Goal: Information Seeking & Learning: Learn about a topic

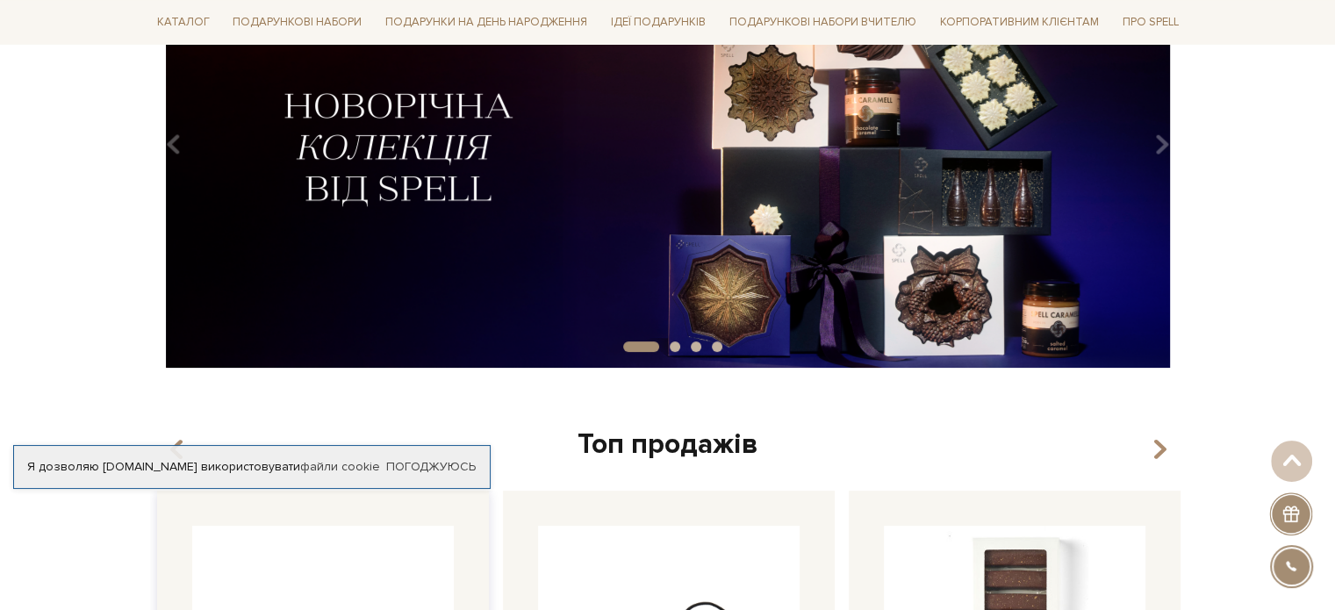
scroll to position [88, 0]
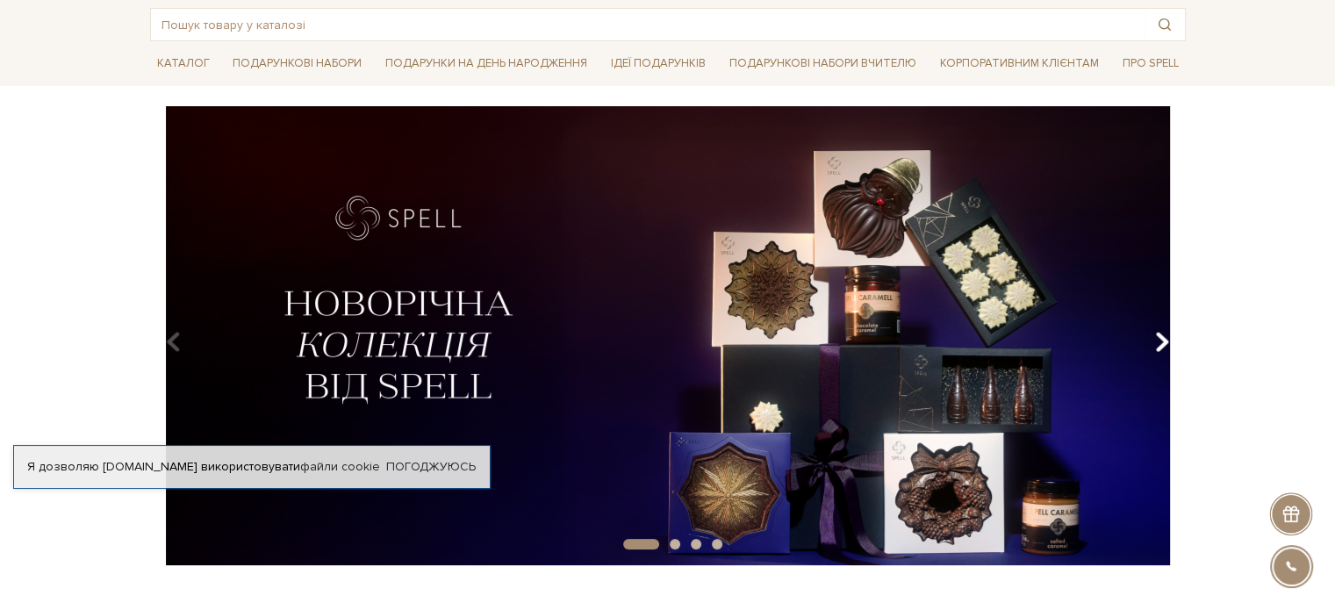
click at [1169, 351] on button "Carousel Navigation" at bounding box center [1158, 342] width 24 height 40
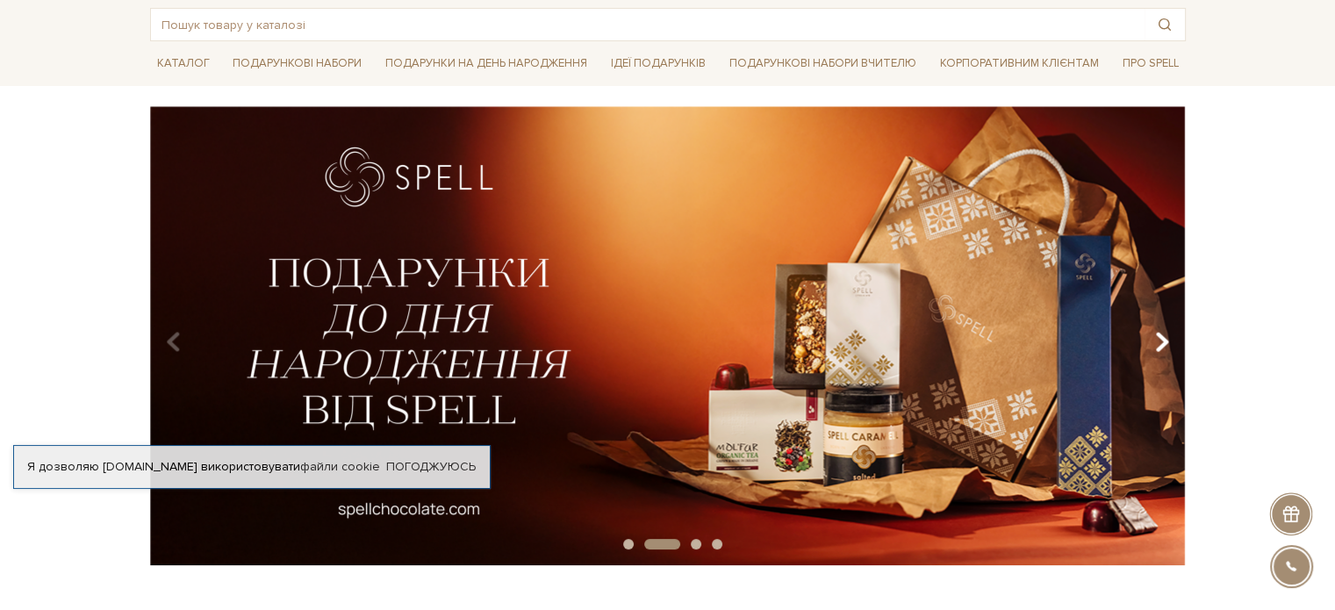
click at [1161, 338] on icon "Carousel Navigation" at bounding box center [1161, 342] width 15 height 30
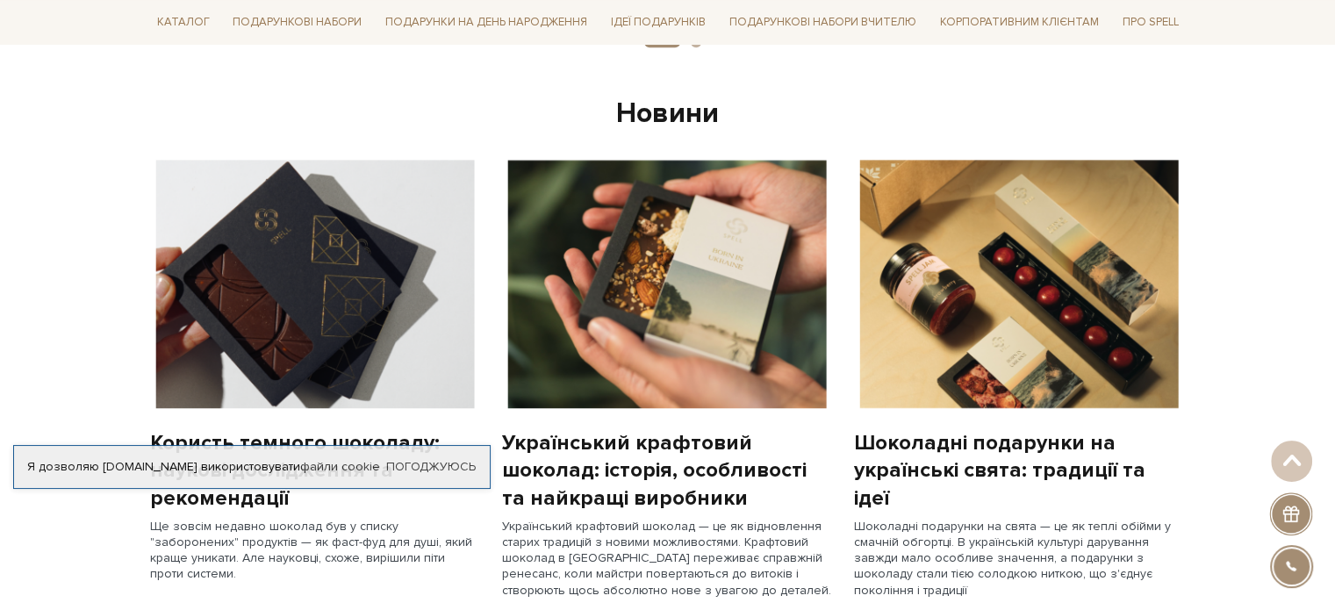
scroll to position [1317, 0]
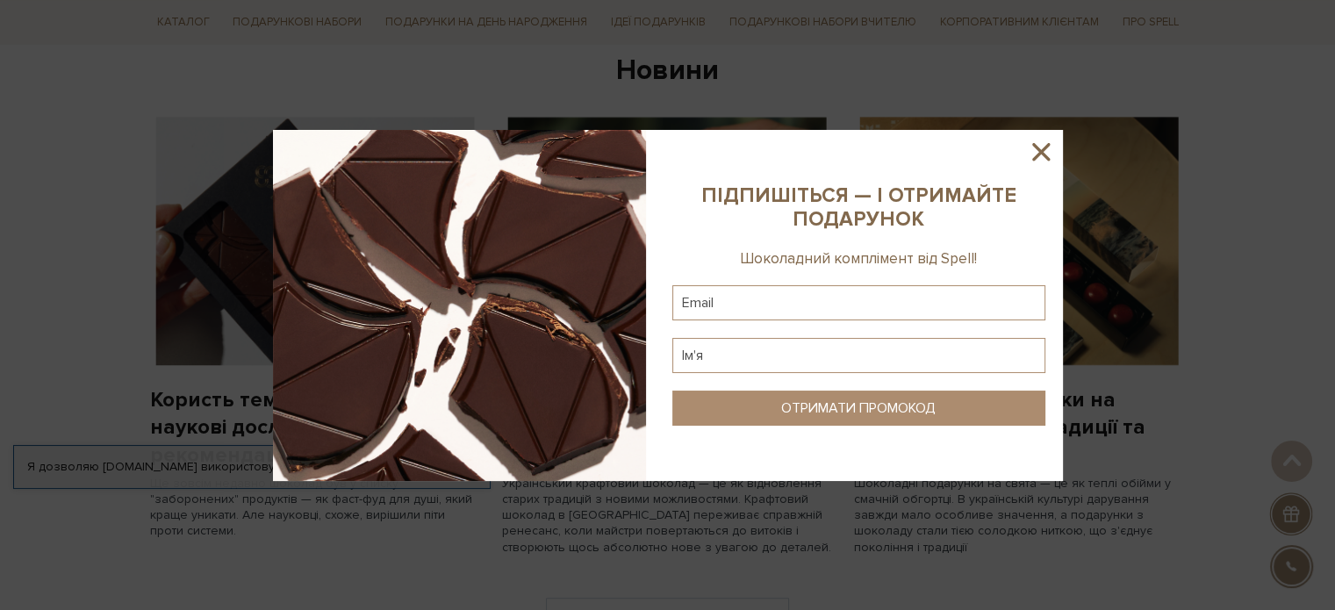
click at [1039, 158] on icon at bounding box center [1041, 152] width 30 height 30
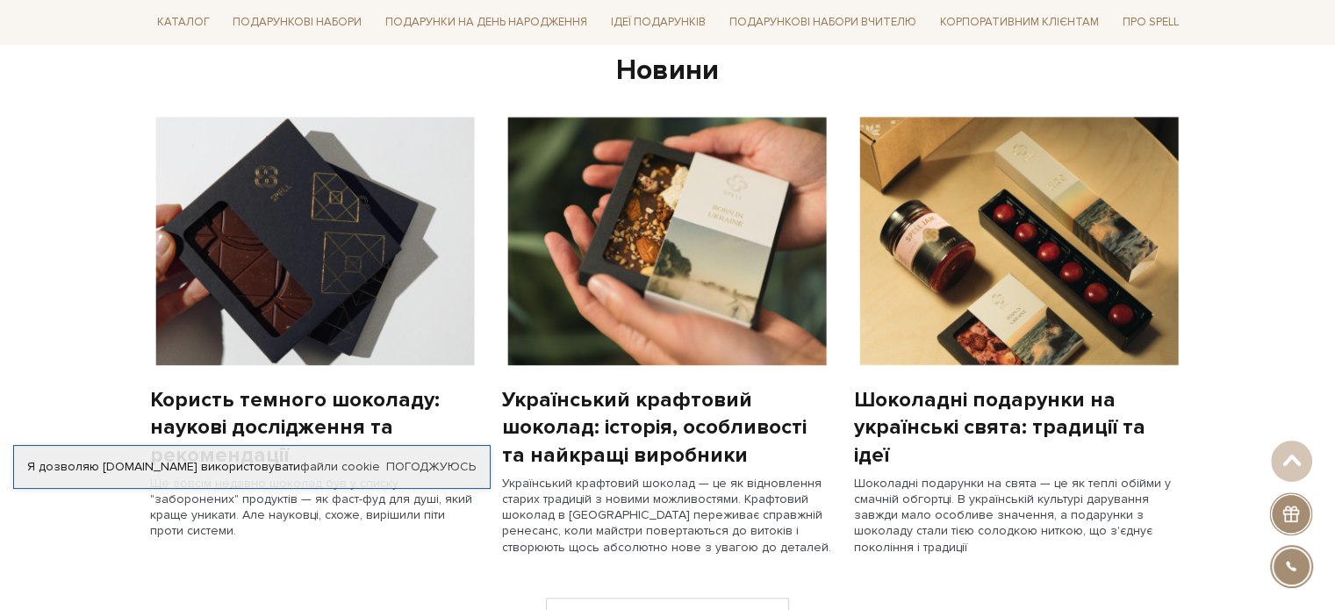
click at [737, 231] on img at bounding box center [667, 241] width 331 height 248
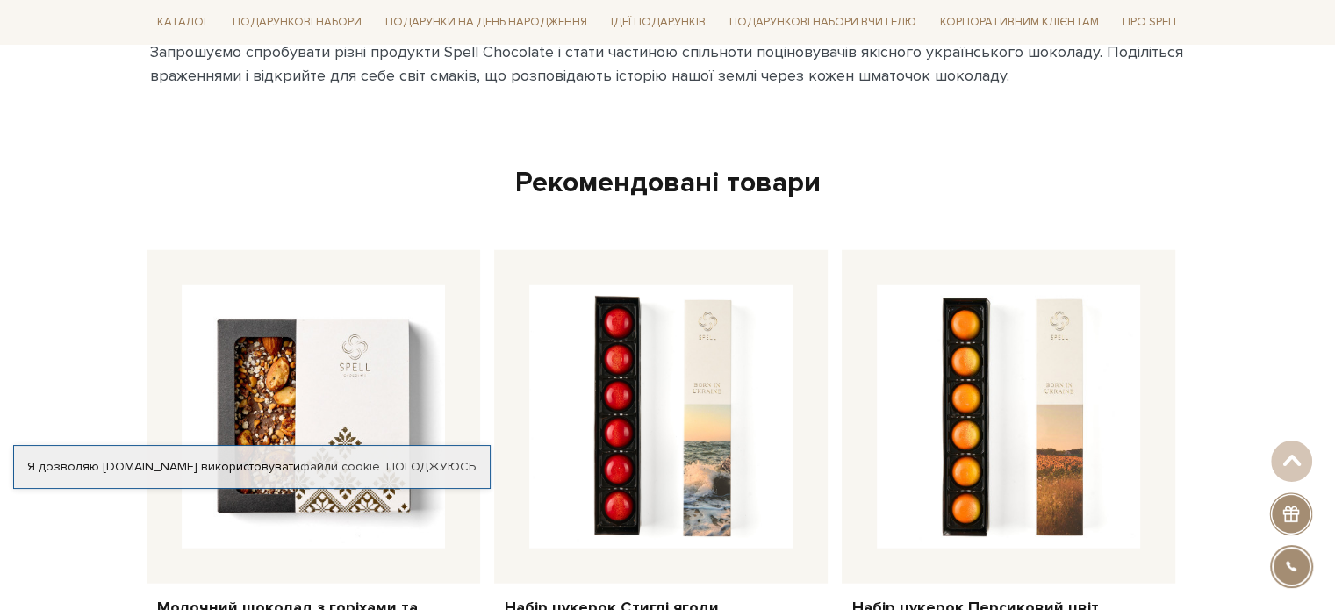
scroll to position [4916, 0]
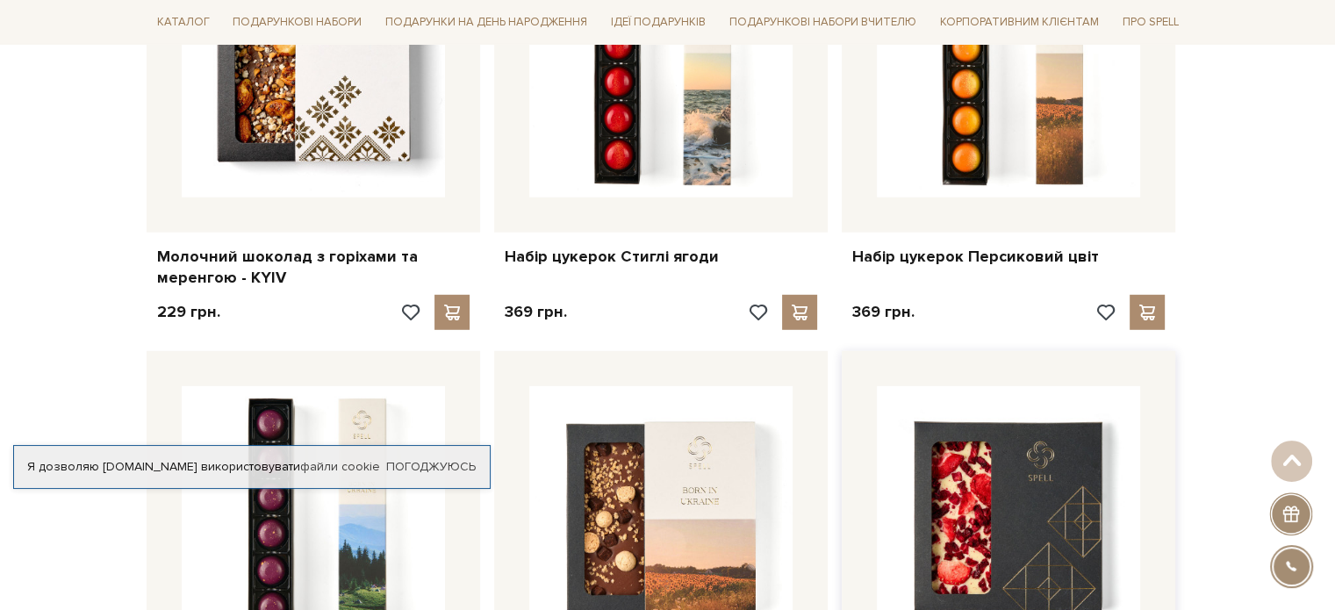
click at [924, 393] on img at bounding box center [1008, 517] width 263 height 263
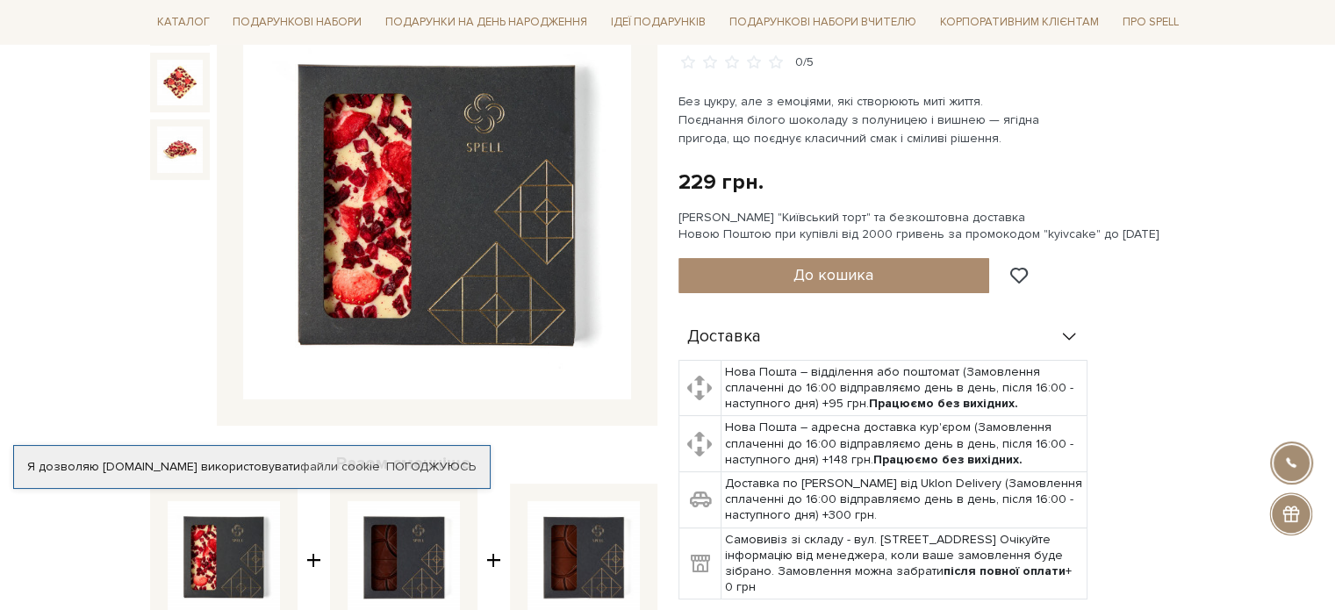
scroll to position [88, 0]
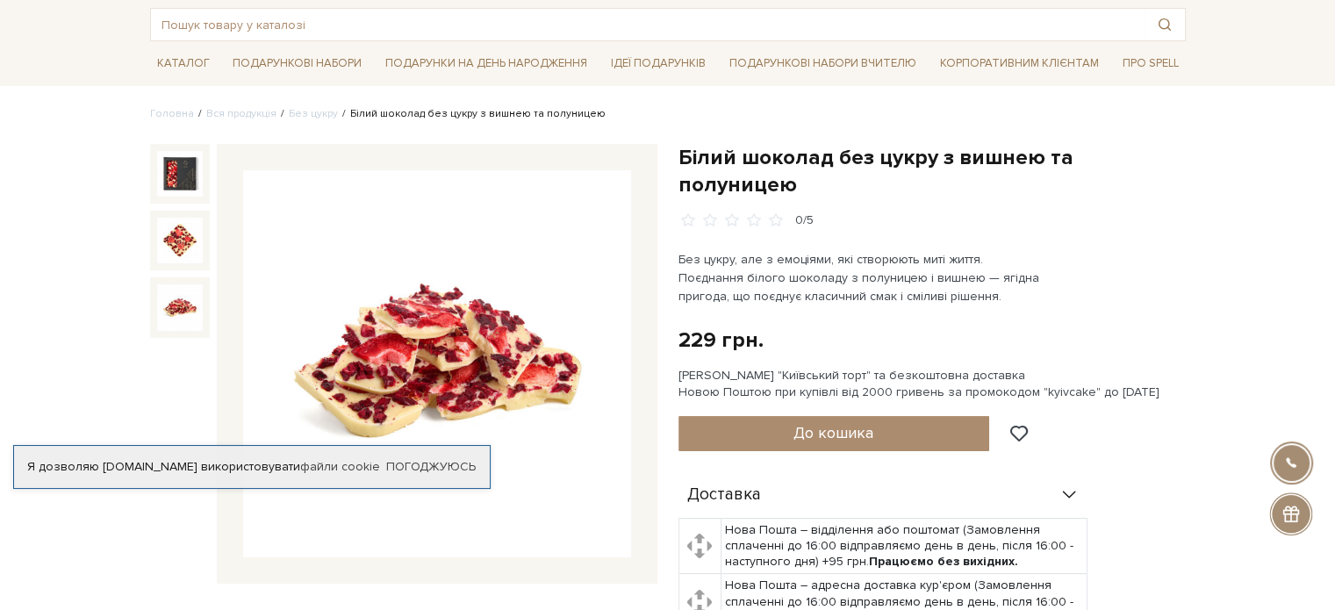
click at [181, 290] on img at bounding box center [180, 307] width 46 height 46
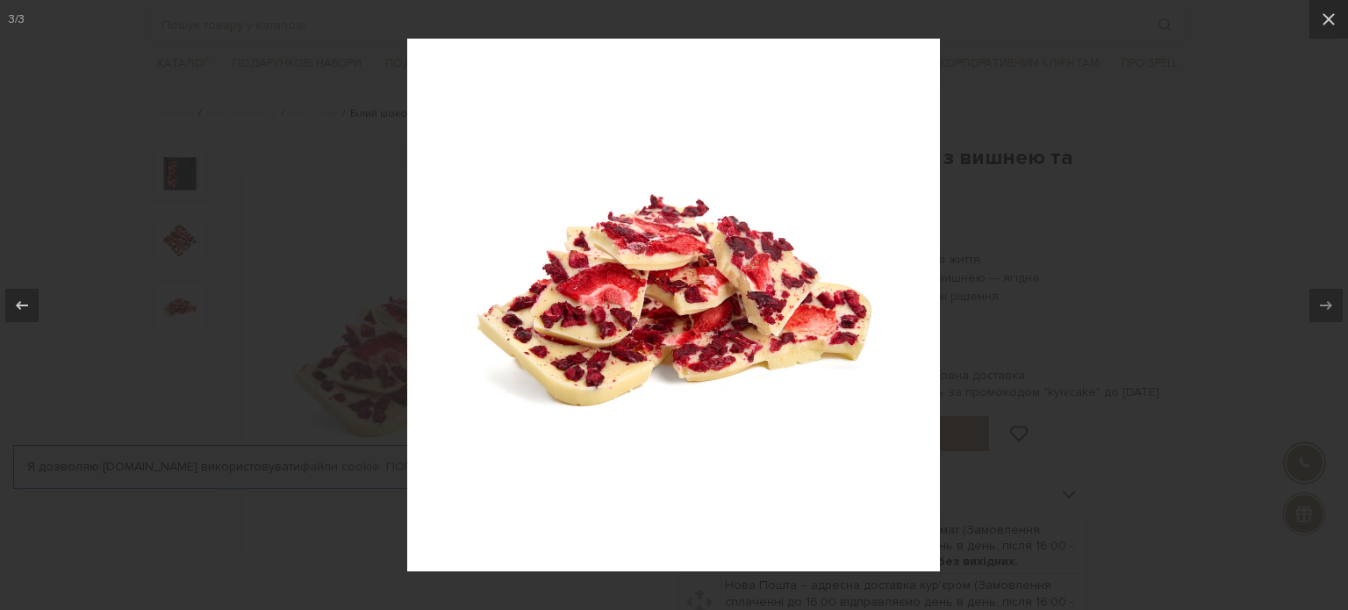
click at [200, 281] on div at bounding box center [674, 305] width 1348 height 610
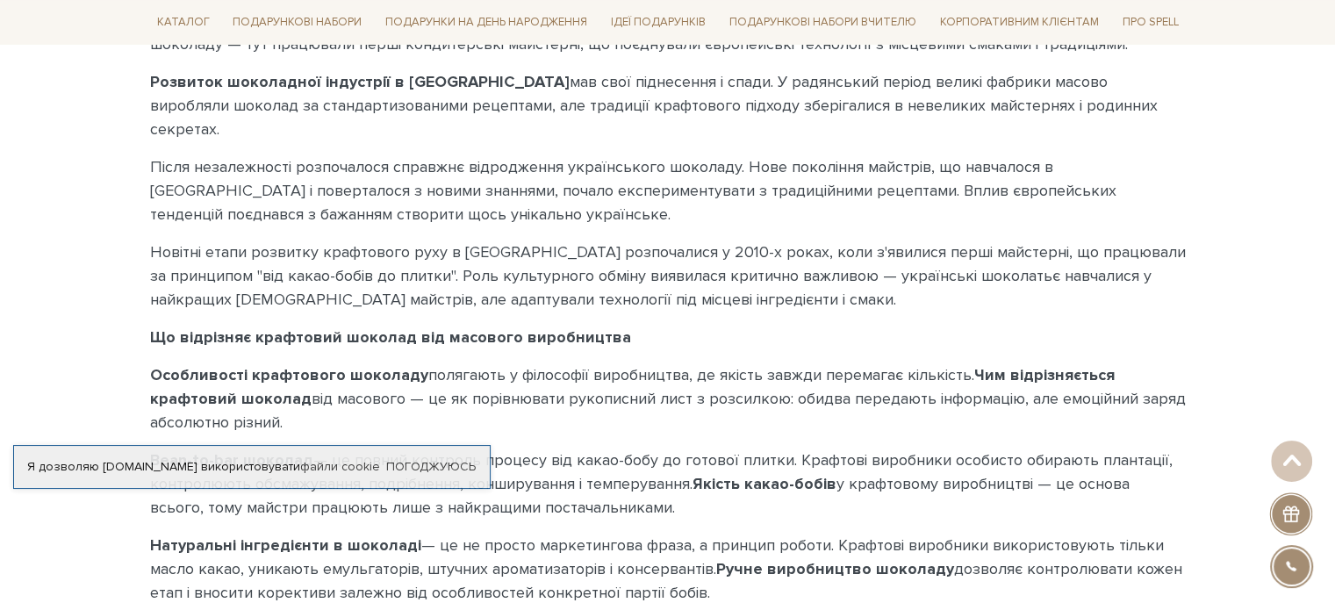
scroll to position [867, 0]
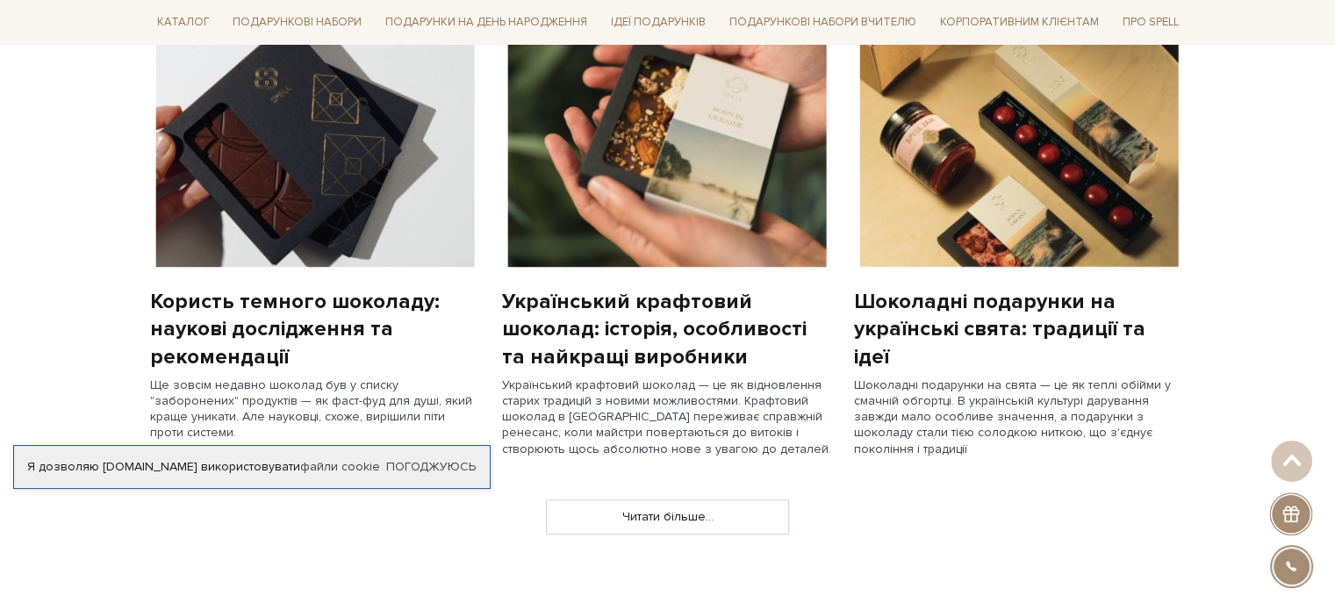
scroll to position [1405, 0]
